Goal: Information Seeking & Learning: Check status

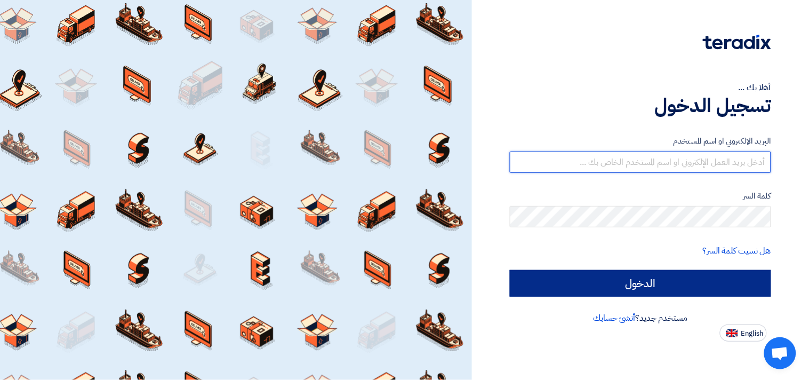
type input "[EMAIL_ADDRESS][DOMAIN_NAME]"
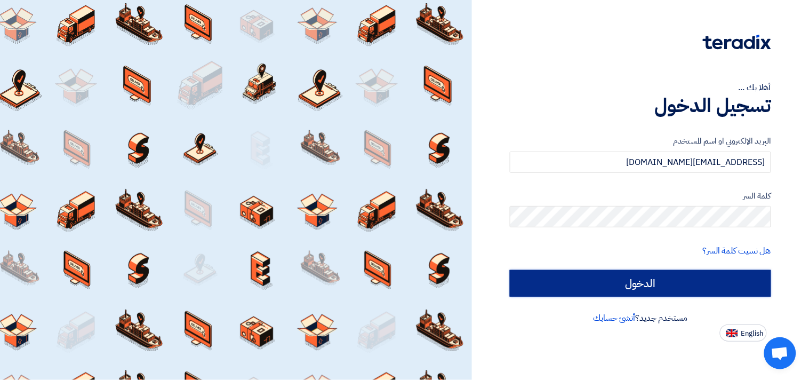
click at [675, 289] on input "الدخول" at bounding box center [640, 283] width 261 height 27
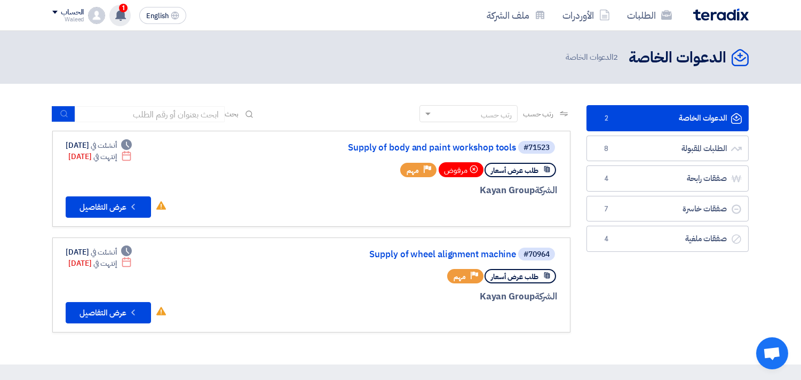
click at [124, 12] on icon at bounding box center [121, 15] width 12 height 12
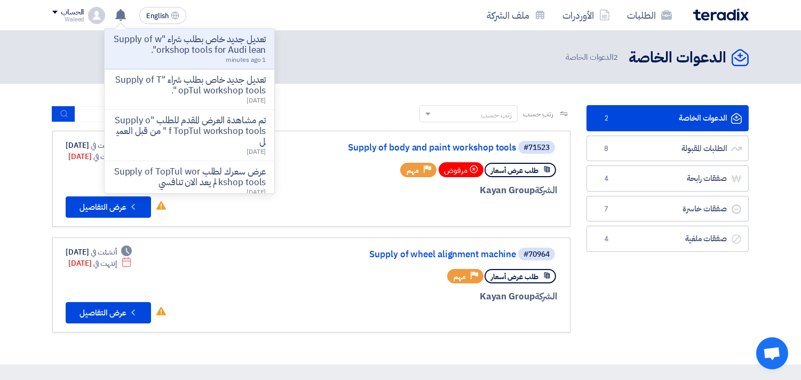
click at [156, 40] on p "تعديل جديد خاص بطلب شراء "Supply of workshop tools for Audi lean"." at bounding box center [189, 44] width 153 height 21
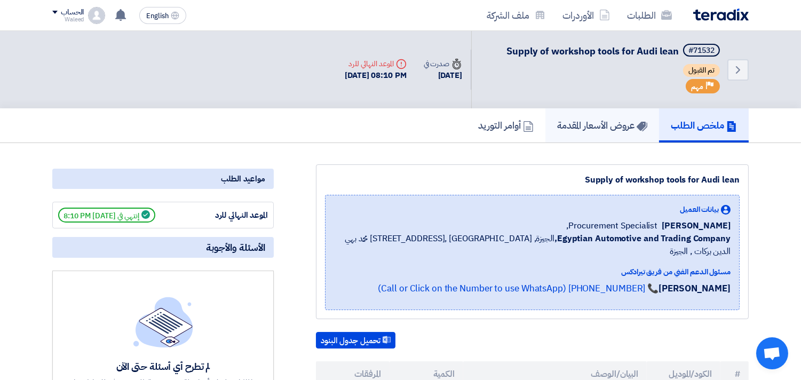
click at [572, 119] on h5 "عروض الأسعار المقدمة" at bounding box center [602, 125] width 90 height 12
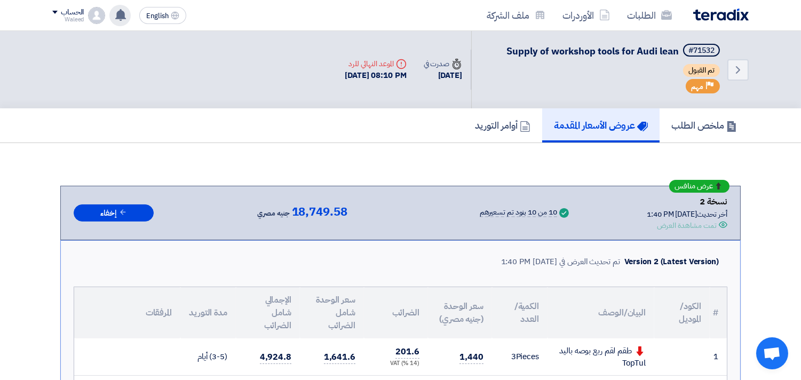
click at [119, 15] on use at bounding box center [120, 15] width 11 height 12
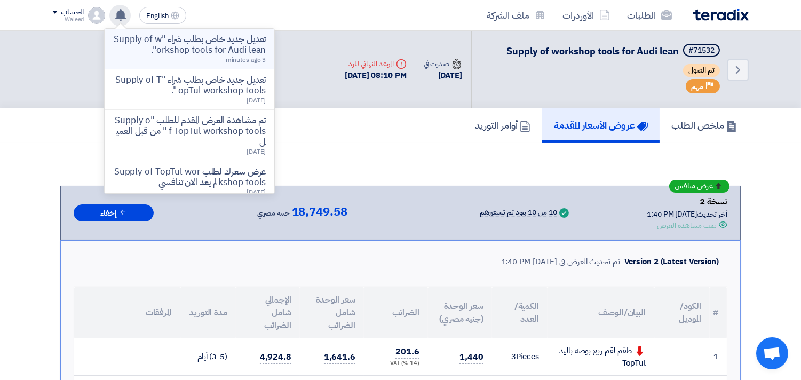
click at [172, 51] on p "تعديل جديد خاص بطلب شراء "Supply of workshop tools for Audi lean"." at bounding box center [189, 44] width 153 height 21
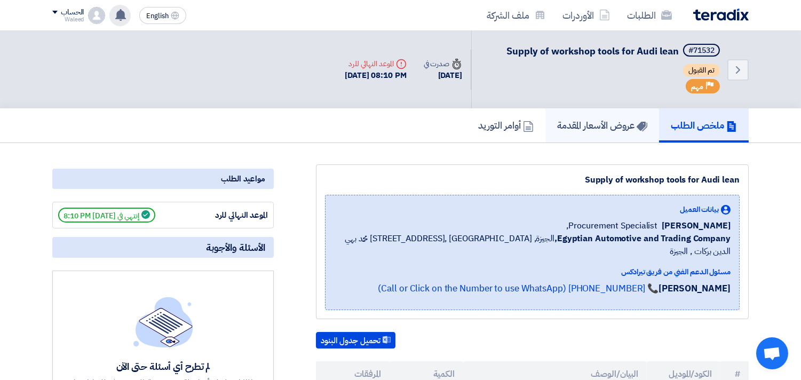
click at [585, 120] on h5 "عروض الأسعار المقدمة" at bounding box center [602, 125] width 90 height 12
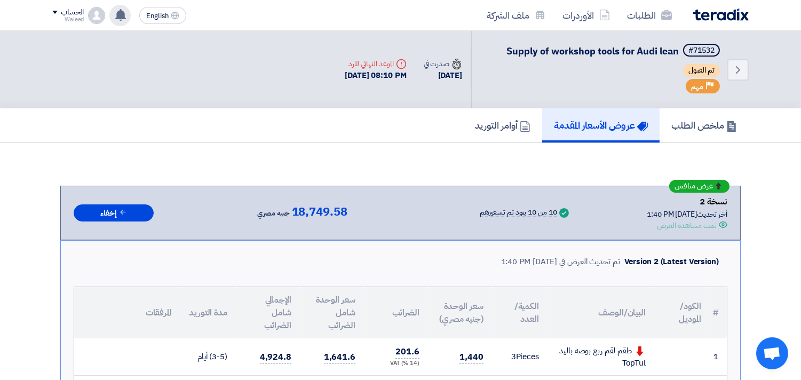
click at [121, 12] on use at bounding box center [120, 15] width 11 height 12
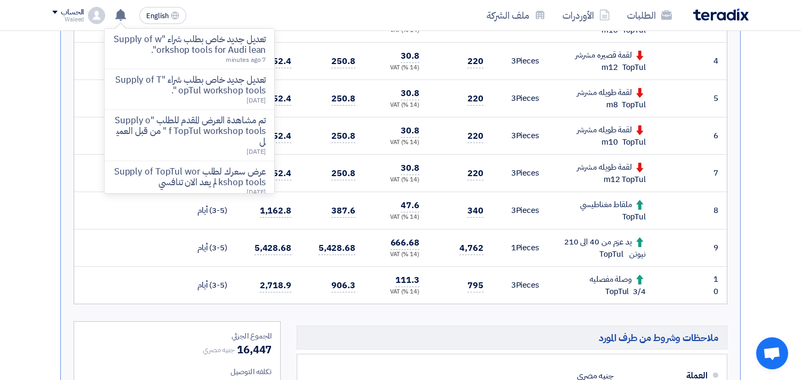
scroll to position [409, 0]
